Goal: Find specific page/section: Find specific page/section

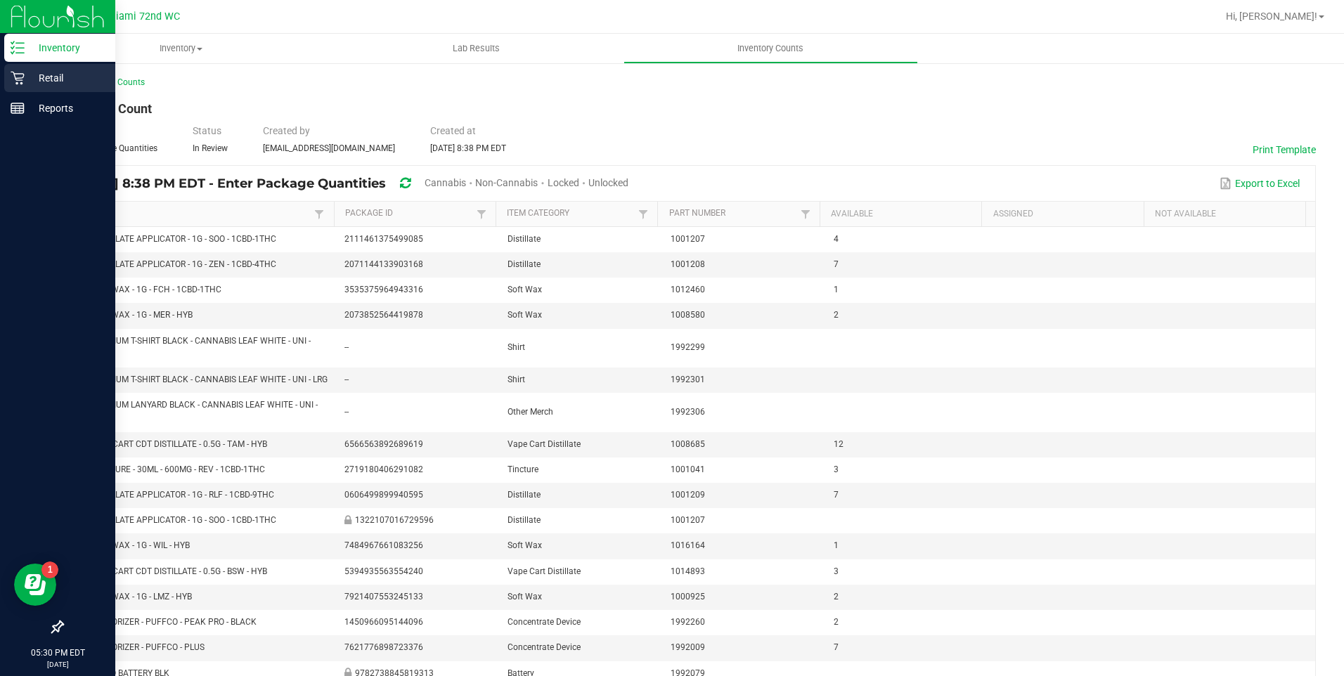
click at [7, 72] on div "Retail" at bounding box center [59, 78] width 111 height 28
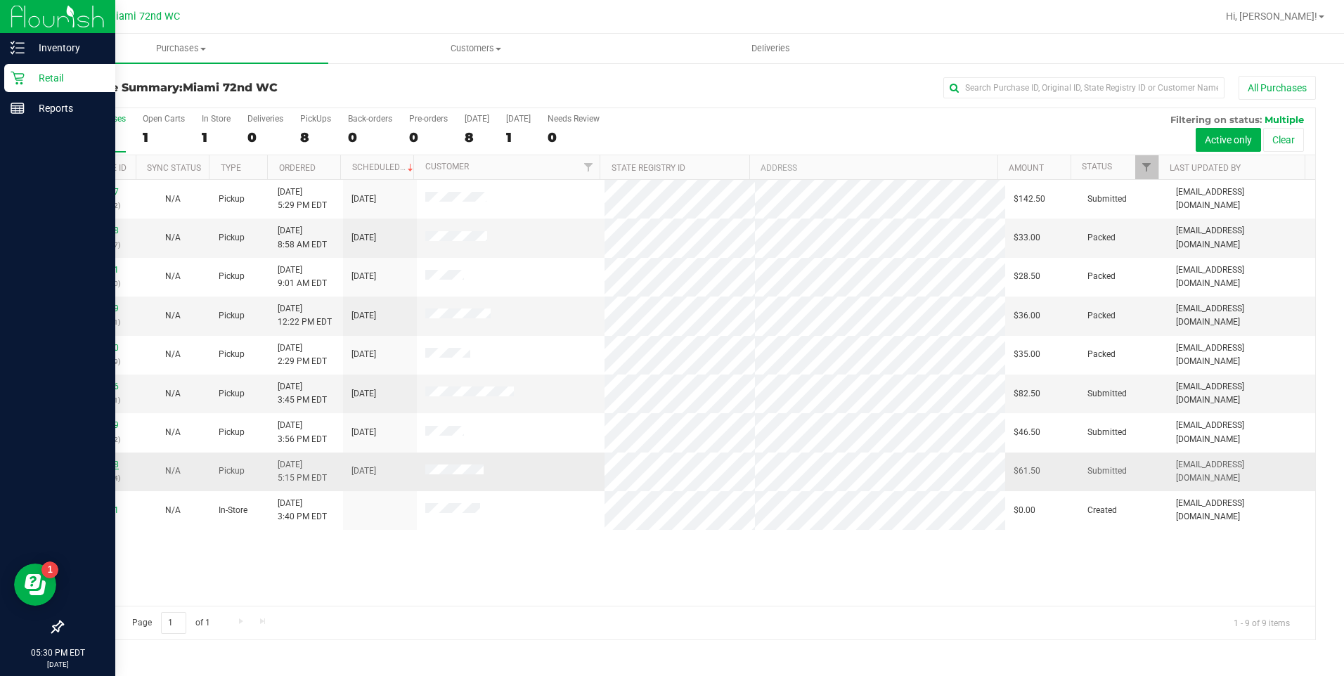
click at [98, 467] on link "11830928" at bounding box center [98, 465] width 39 height 10
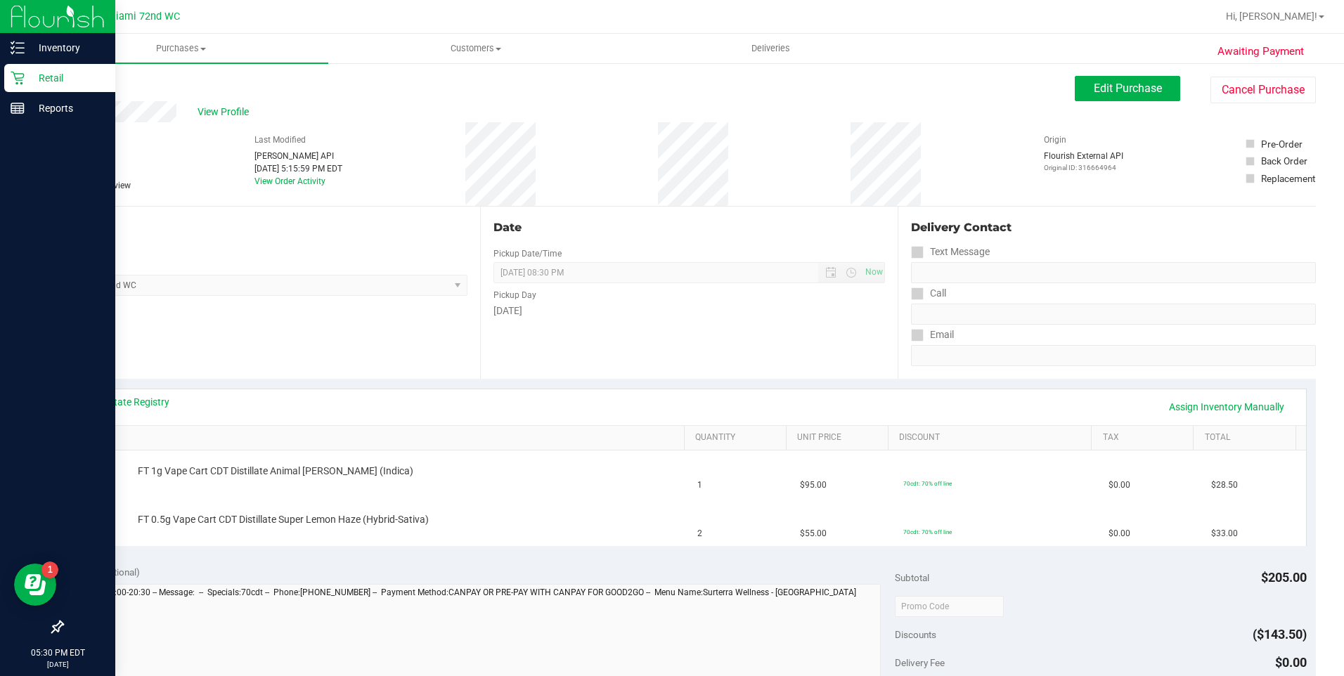
click at [469, 385] on div "View State Registry Assign Inventory Manually SKU Quantity Unit Price Discount …" at bounding box center [689, 467] width 1254 height 176
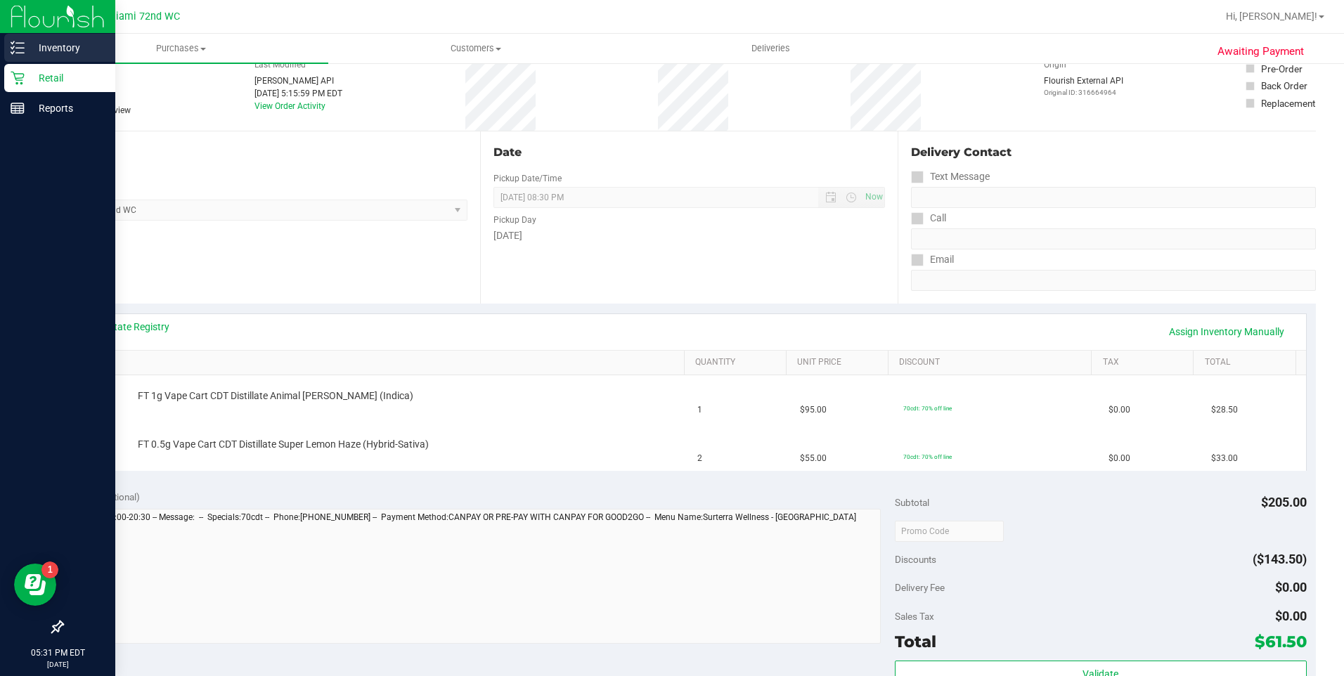
click at [60, 46] on p "Inventory" at bounding box center [67, 47] width 84 height 17
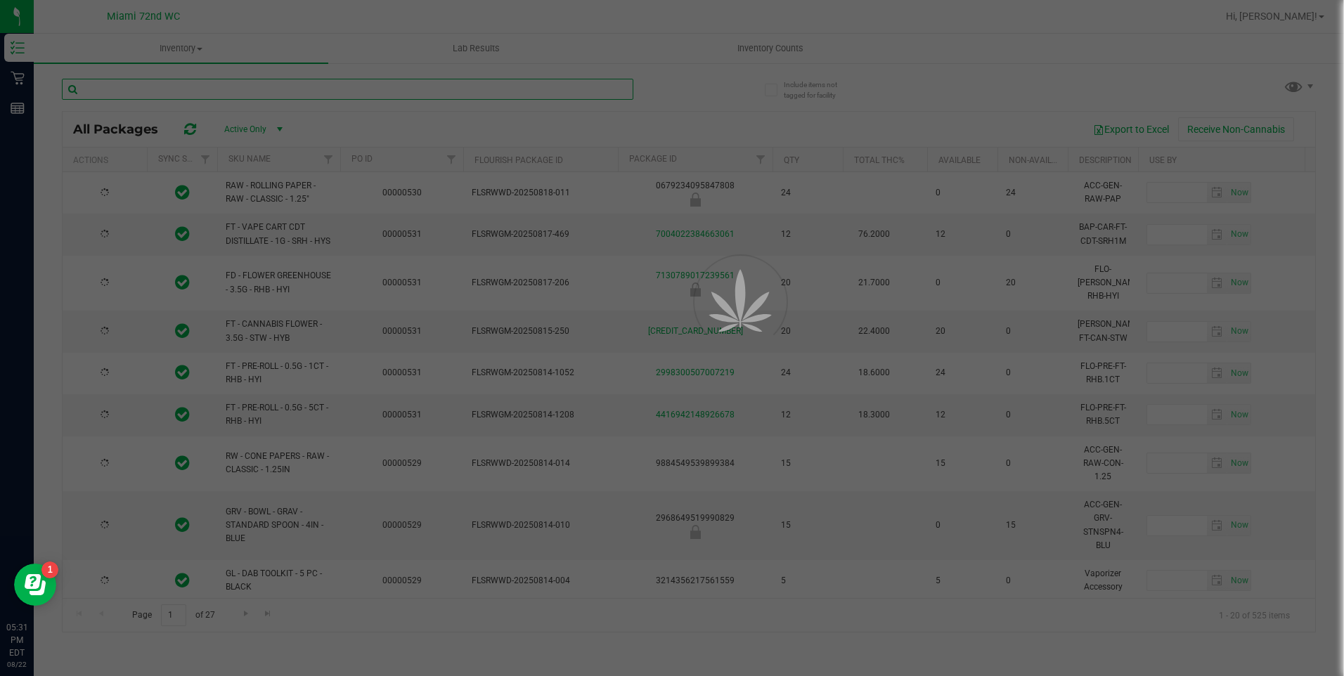
click at [190, 93] on input "text" at bounding box center [347, 89] width 571 height 21
click at [190, 95] on input "text" at bounding box center [347, 89] width 571 height 21
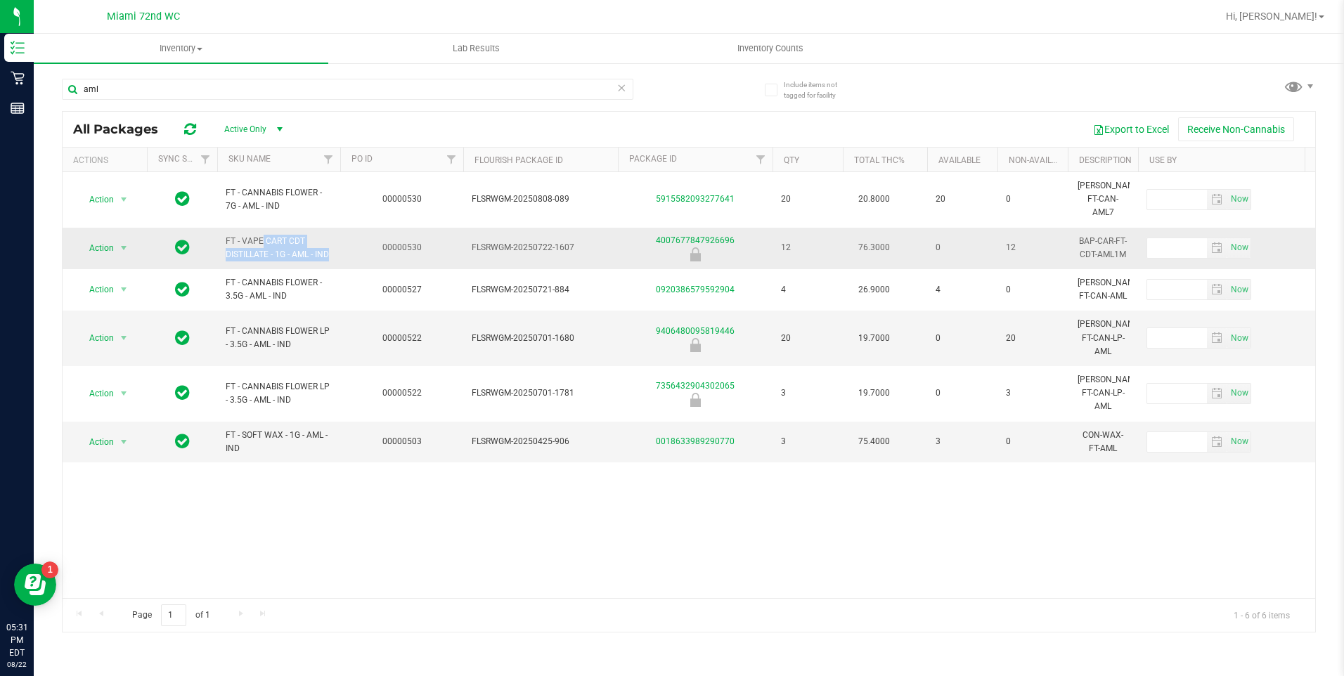
drag, startPoint x: 345, startPoint y: 243, endPoint x: 223, endPoint y: 224, distance: 123.0
copy td "FT - VAPE CART CDT DISTILLATE - 1G - AML - IND"
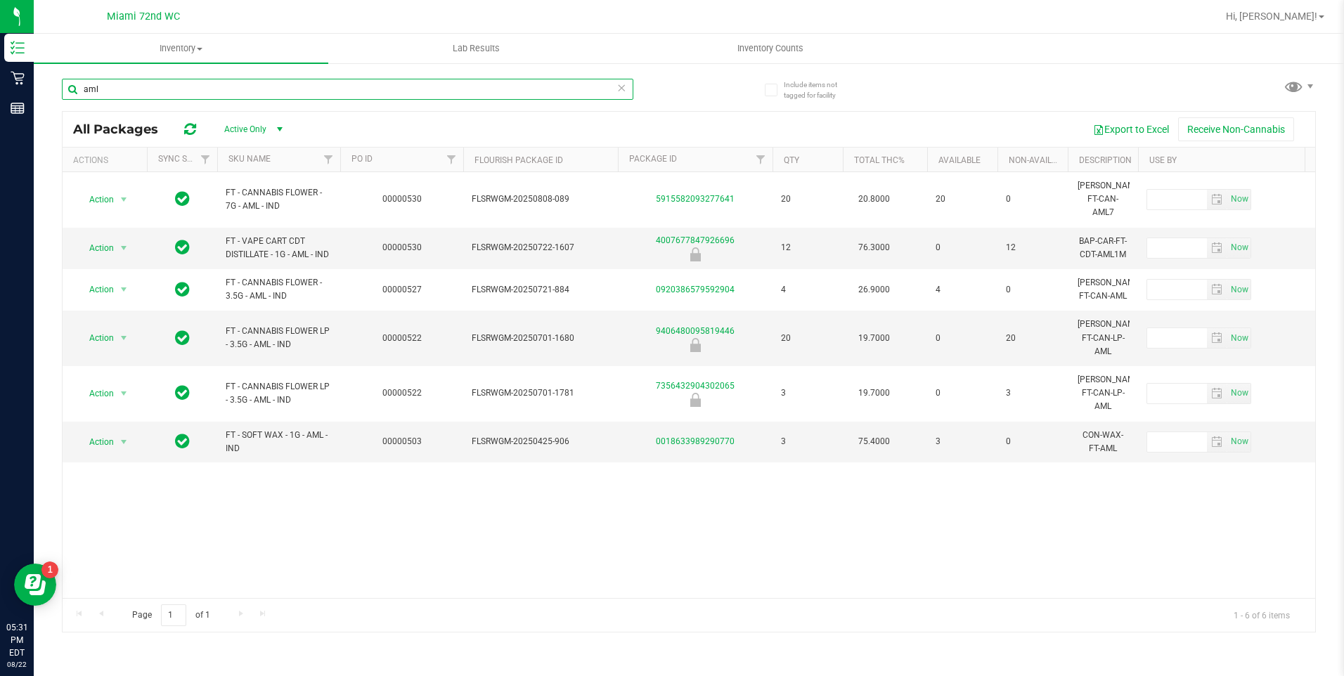
click at [155, 85] on input "aml" at bounding box center [347, 89] width 571 height 21
paste input "FT - VAPE CART CDT DISTILLATE - 1G - AML - IND"
type input "FT - VAPE CART CDT DISTILLATE - 1G - AML - IND"
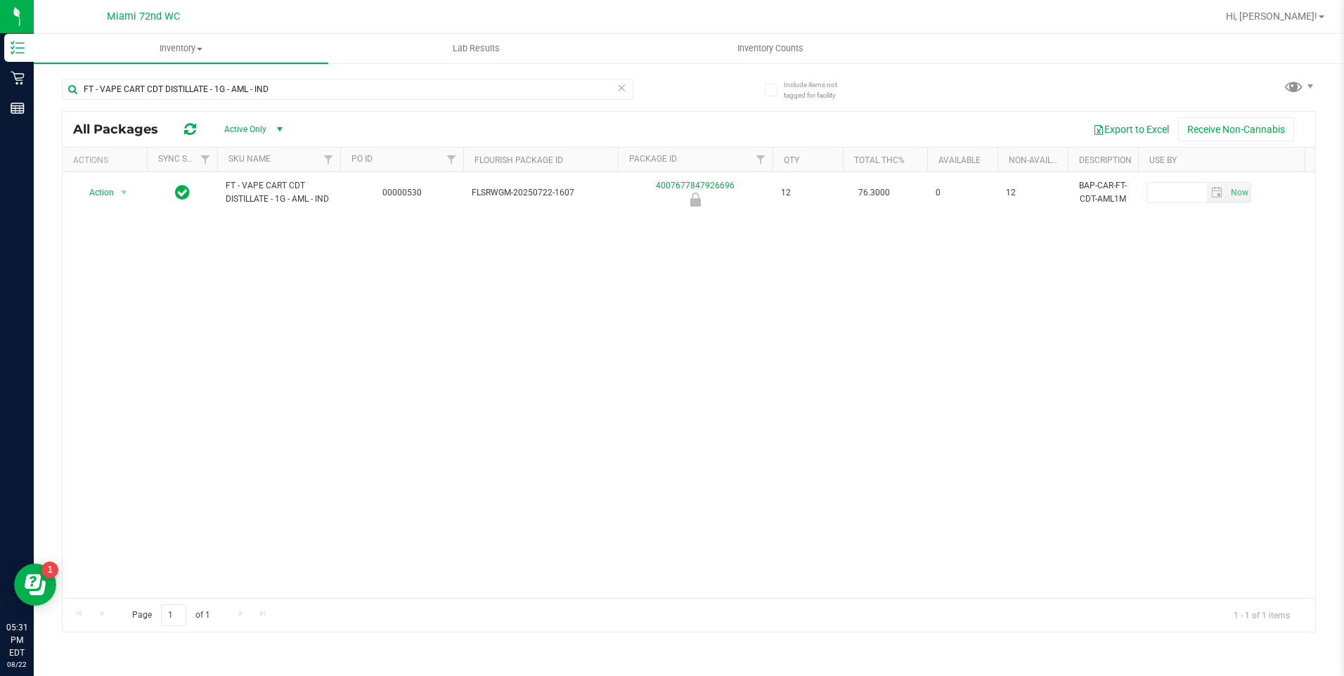
click at [557, 265] on div "Action Action Global inventory Package audit log Print package label Print prod…" at bounding box center [689, 385] width 1252 height 426
click at [1303, 13] on span "Hi, [PERSON_NAME]!" at bounding box center [1271, 16] width 91 height 11
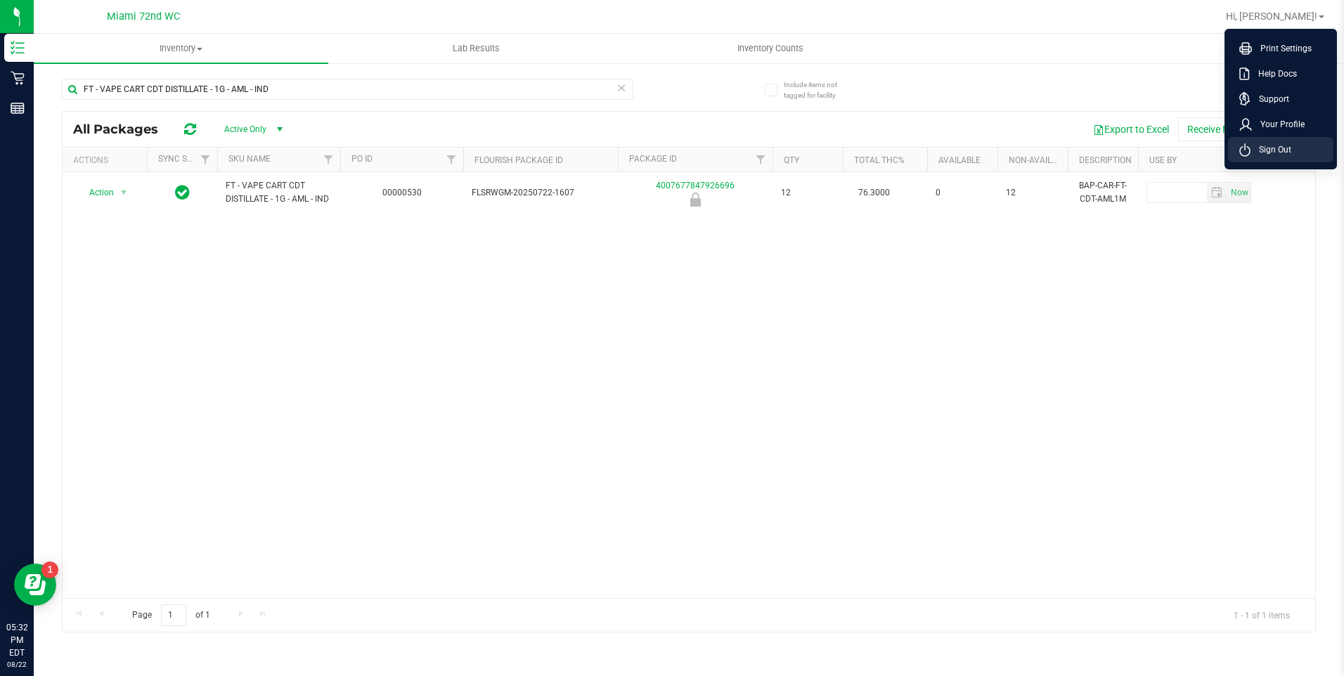
click at [1273, 155] on span "Sign Out" at bounding box center [1270, 150] width 41 height 14
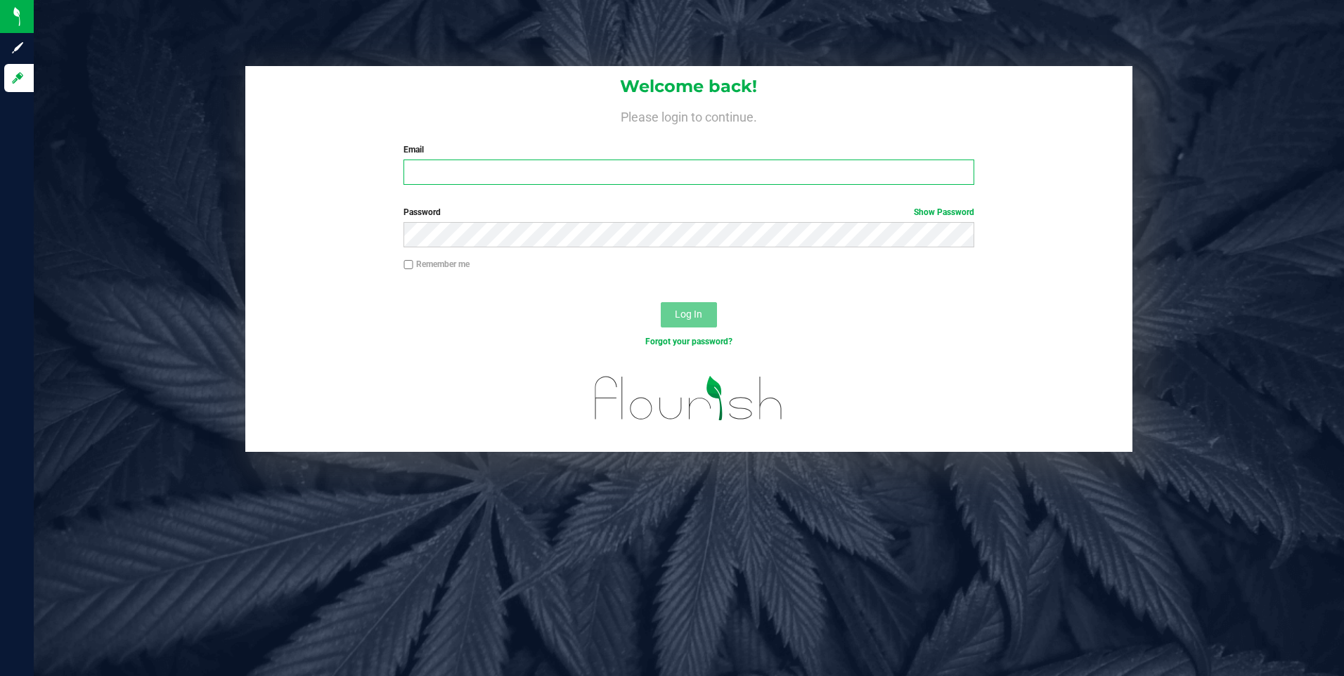
click at [471, 176] on input "Email" at bounding box center [688, 172] width 571 height 25
type input "[EMAIL_ADDRESS][DOMAIN_NAME]"
click at [661, 302] on button "Log In" at bounding box center [689, 314] width 56 height 25
